Goal: Task Accomplishment & Management: Use online tool/utility

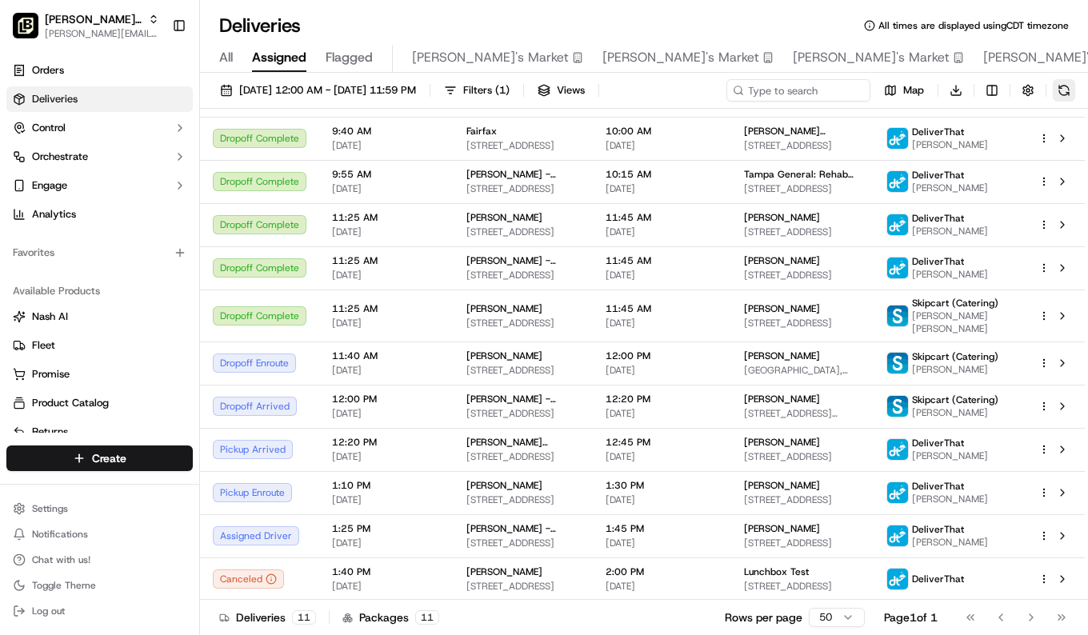
click at [1058, 100] on button at bounding box center [1064, 90] width 22 height 22
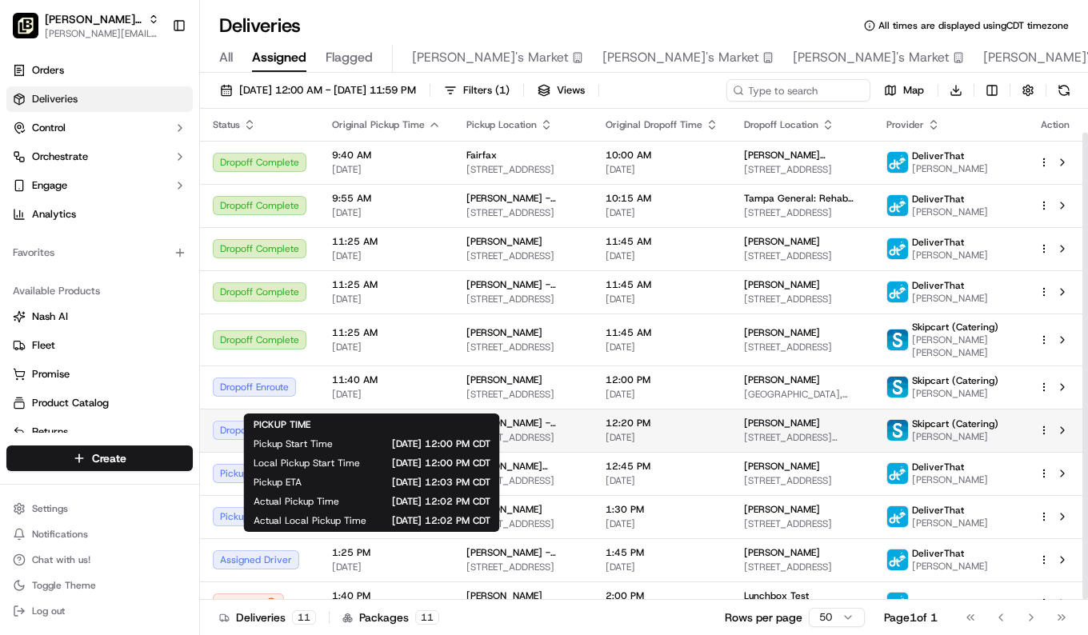
scroll to position [25, 0]
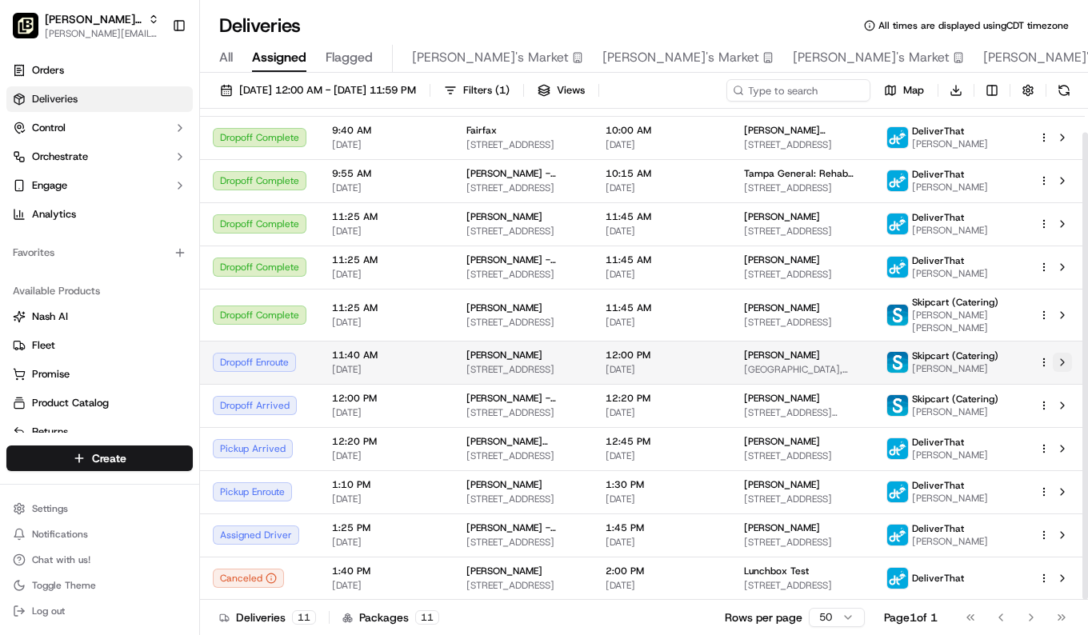
click at [1062, 361] on button at bounding box center [1062, 362] width 19 height 19
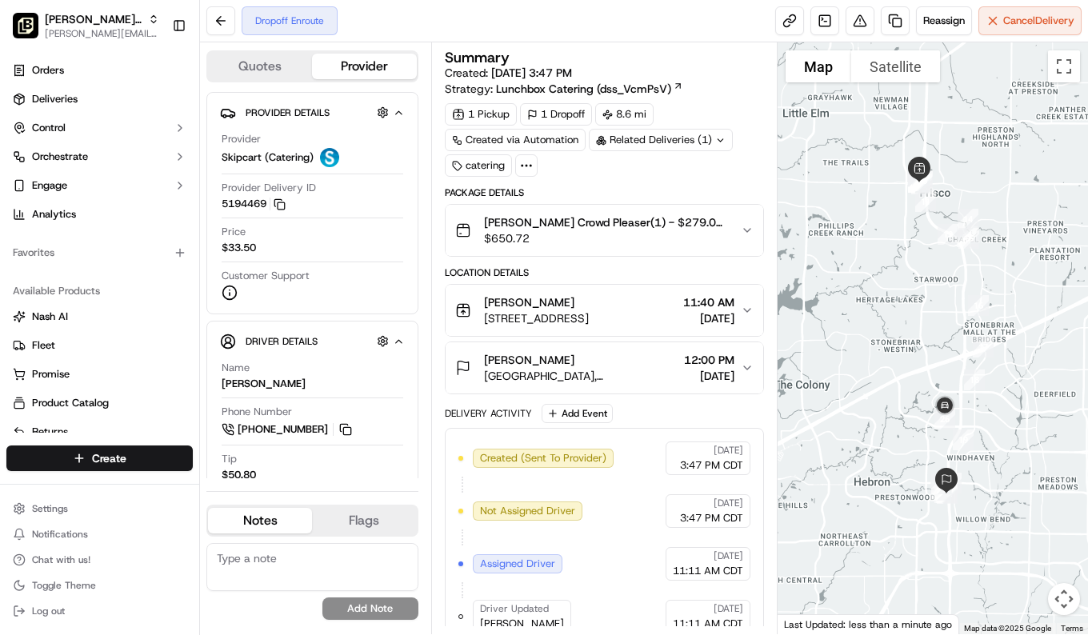
click at [587, 380] on span "[GEOGRAPHIC_DATA], [STREET_ADDRESS]" at bounding box center [581, 376] width 194 height 16
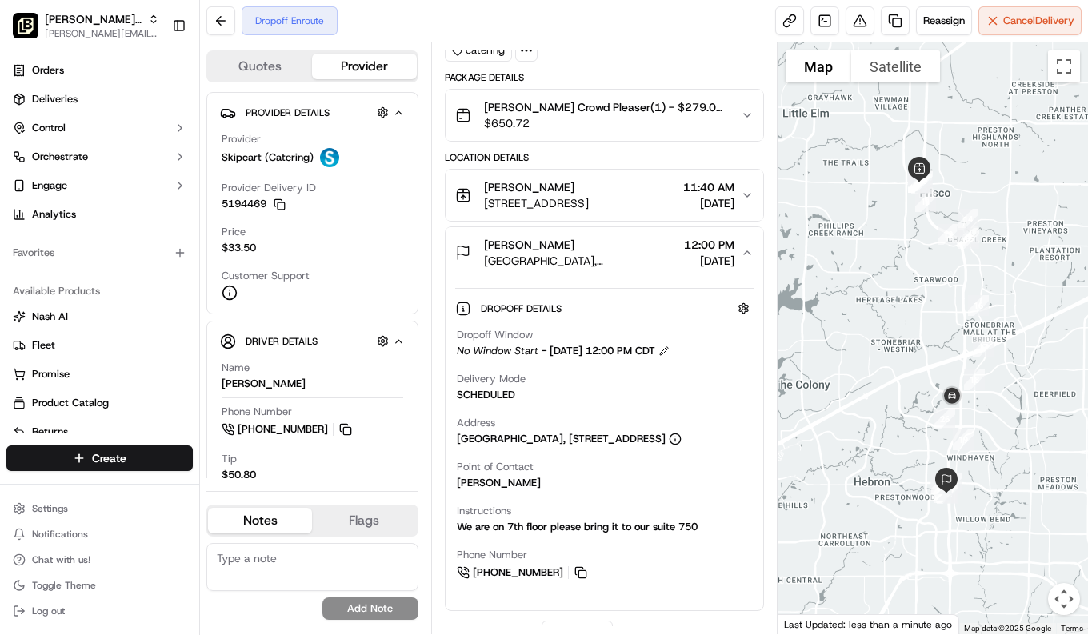
scroll to position [114, 0]
drag, startPoint x: 568, startPoint y: 450, endPoint x: 462, endPoint y: 434, distance: 107.5
click at [462, 434] on div "[GEOGRAPHIC_DATA], [STREET_ADDRESS]" at bounding box center [569, 440] width 225 height 14
drag, startPoint x: 462, startPoint y: 434, endPoint x: 486, endPoint y: 441, distance: 25.6
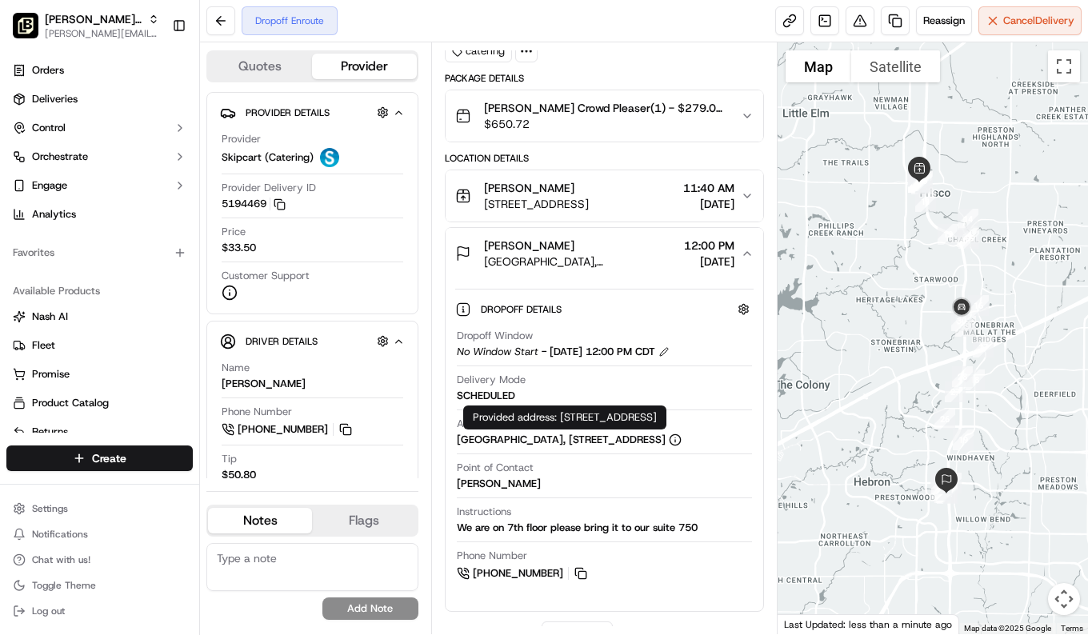
click at [580, 435] on div "[GEOGRAPHIC_DATA], [STREET_ADDRESS]" at bounding box center [569, 440] width 225 height 14
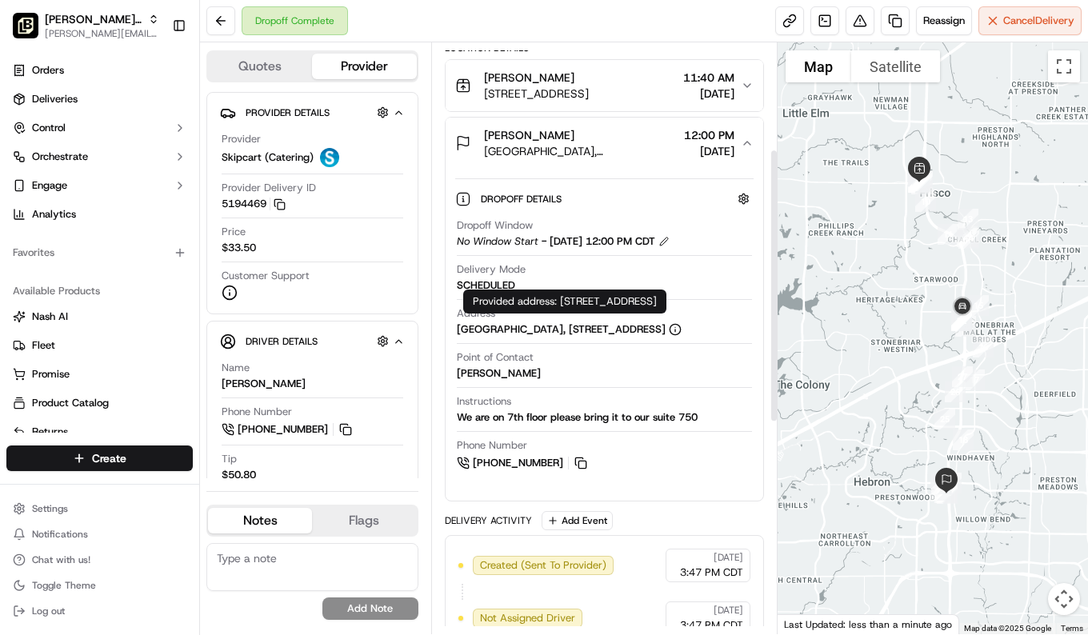
scroll to position [231, 0]
